Goal: Check status

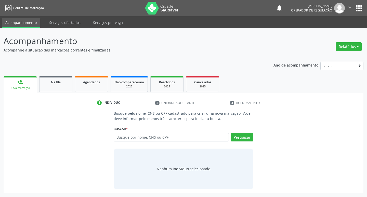
click at [159, 139] on input "text" at bounding box center [171, 137] width 115 height 9
click at [167, 142] on div "703400222764118 Busque por nome, CNS ou CPF Nenhum resultado encontrado para: "…" at bounding box center [184, 139] width 140 height 12
click at [132, 137] on input "text" at bounding box center [171, 137] width 115 height 9
click at [319, 116] on div "Busque pelo nome, CNS ou CPF cadastrado para criar uma nova marcação. Você deve…" at bounding box center [183, 150] width 353 height 78
click at [124, 136] on input "70" at bounding box center [171, 137] width 115 height 9
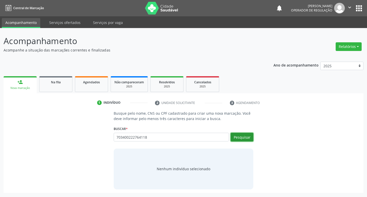
click at [246, 137] on button "Pesquisar" at bounding box center [242, 137] width 23 height 9
click at [242, 140] on button "Pesquisar" at bounding box center [242, 137] width 23 height 9
click at [155, 137] on input "703400222764118" at bounding box center [171, 137] width 115 height 9
type input "7"
type input "0"
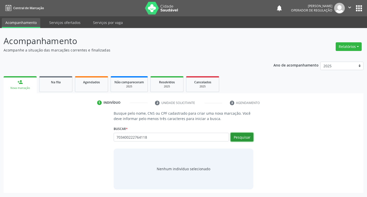
click at [240, 136] on button "Pesquisar" at bounding box center [242, 137] width 23 height 9
click at [164, 138] on input "703400222764118" at bounding box center [171, 137] width 115 height 9
type input "7"
click at [260, 158] on div "Busque pelo nome, CNS ou CPF cadastrado para criar uma nova marcação. Você deve…" at bounding box center [183, 150] width 353 height 78
click at [266, 70] on div "Ano de acompanhamento 2025 2024 2023 2022 2021 person_add Nova marcação Na fila…" at bounding box center [184, 125] width 360 height 135
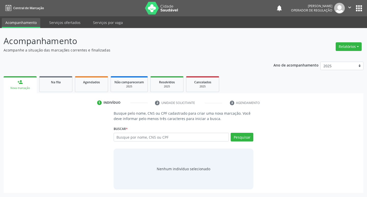
click at [253, 43] on p "Acompanhamento" at bounding box center [130, 41] width 252 height 13
click at [269, 183] on div "Busque pelo nome, CNS ou CPF cadastrado para criar uma nova marcação. Você deve…" at bounding box center [183, 150] width 353 height 78
click at [247, 168] on div "Nenhum indivíduo selecionado" at bounding box center [184, 169] width 140 height 41
click at [246, 170] on div "Nenhum indivíduo selecionado" at bounding box center [184, 169] width 140 height 41
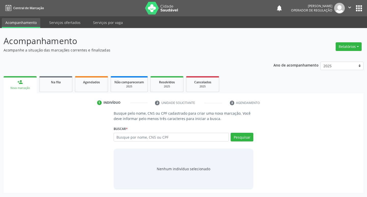
click at [111, 165] on div "Busque pelo nome, CNS ou CPF cadastrado para criar uma nova marcação. Você deve…" at bounding box center [183, 150] width 147 height 78
click at [3, 115] on div "Acompanhamento Acompanhe a situação das marcações correntes e finalizadas Relat…" at bounding box center [183, 112] width 367 height 169
click at [29, 134] on div "Busque pelo nome, CNS ou CPF cadastrado para criar uma nova marcação. Você deve…" at bounding box center [183, 150] width 353 height 78
click at [18, 134] on div "Busque pelo nome, CNS ou CPF cadastrado para criar uma nova marcação. Você deve…" at bounding box center [183, 150] width 353 height 78
